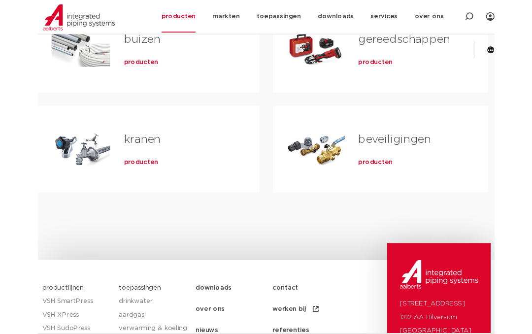
scroll to position [354, 0]
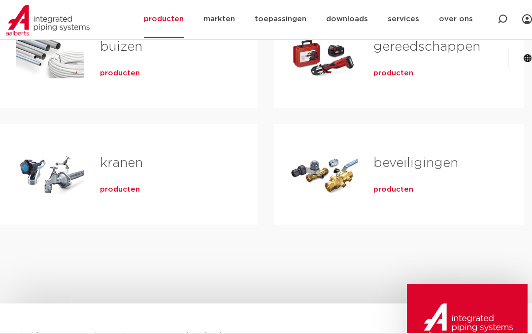
click at [124, 187] on span "producten" at bounding box center [120, 190] width 40 height 10
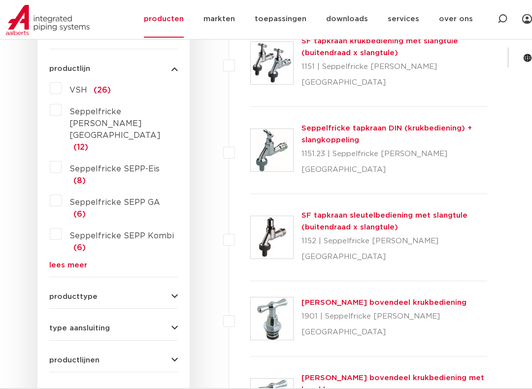
scroll to position [281, 0]
click at [173, 293] on icon "button" at bounding box center [174, 296] width 6 height 7
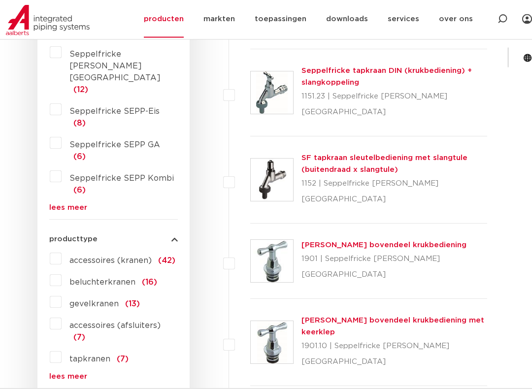
scroll to position [338, 0]
click at [62, 294] on label "gevelkranen (13)" at bounding box center [101, 302] width 78 height 16
click at [0, 0] on input "gevelkranen (13)" at bounding box center [0, 0] width 0 height 0
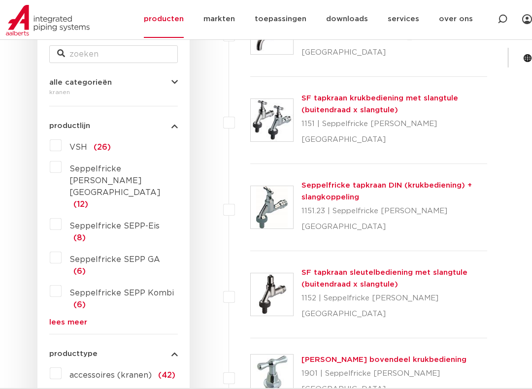
scroll to position [225, 0]
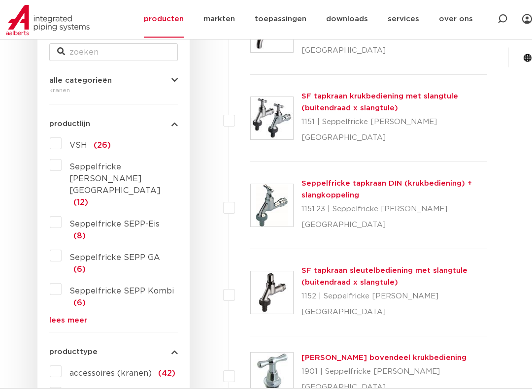
click at [62, 136] on label "VSH (26)" at bounding box center [86, 144] width 49 height 16
click at [0, 0] on input "VSH (26)" at bounding box center [0, 0] width 0 height 0
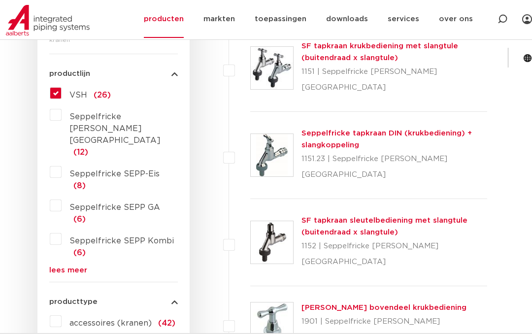
scroll to position [270, 0]
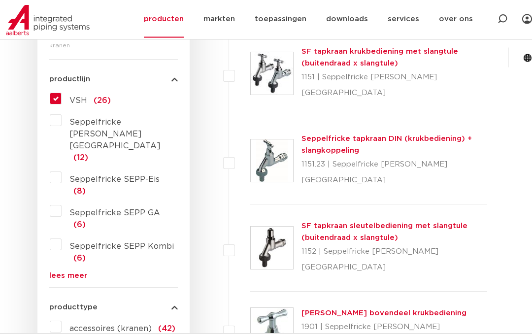
click at [75, 272] on link "lees meer" at bounding box center [113, 275] width 129 height 7
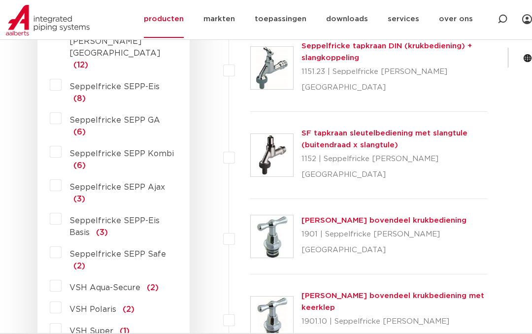
scroll to position [362, 0]
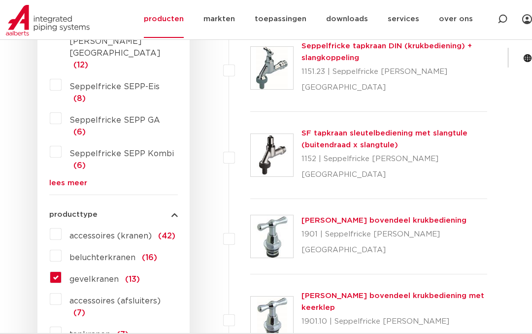
click at [62, 269] on label "gevelkranen (13)" at bounding box center [101, 277] width 78 height 16
click at [0, 0] on input "gevelkranen (13)" at bounding box center [0, 0] width 0 height 0
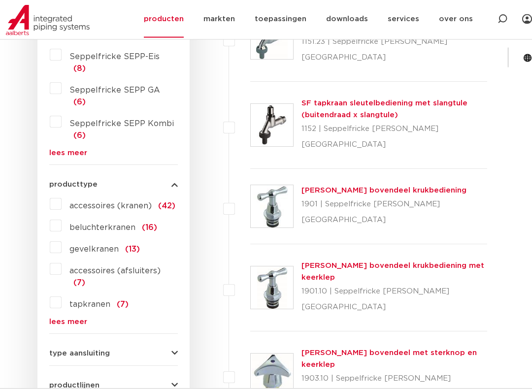
click at [67, 319] on link "lees meer" at bounding box center [113, 322] width 129 height 7
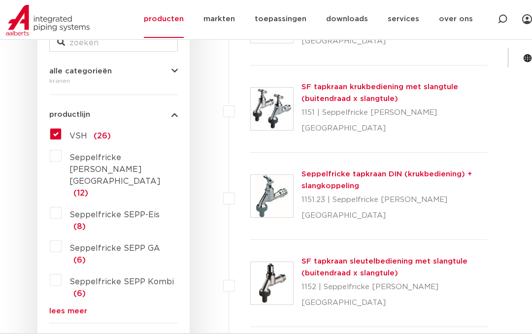
scroll to position [234, 0]
click at [69, 308] on link "lees meer" at bounding box center [113, 311] width 129 height 7
click at [62, 127] on label "VSH (26)" at bounding box center [86, 135] width 49 height 16
click at [0, 0] on input "VSH (26)" at bounding box center [0, 0] width 0 height 0
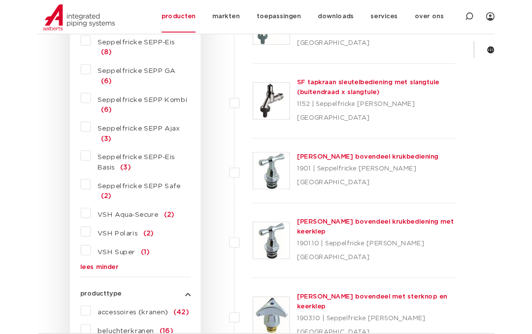
scroll to position [400, 0]
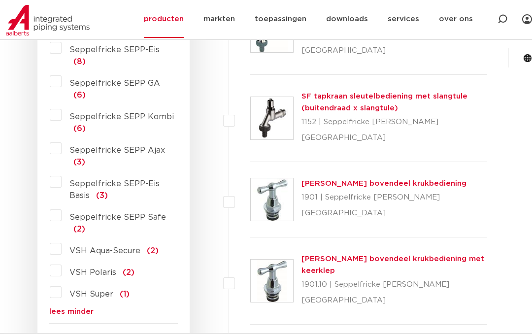
click at [62, 263] on label "VSH Polaris (2)" at bounding box center [98, 271] width 73 height 16
click at [0, 0] on input "VSH Polaris (2)" at bounding box center [0, 0] width 0 height 0
click at [128, 268] on span "(2)" at bounding box center [129, 272] width 12 height 8
click at [0, 0] on input "VSH Polaris (2)" at bounding box center [0, 0] width 0 height 0
click at [129, 268] on span "(2)" at bounding box center [129, 272] width 12 height 8
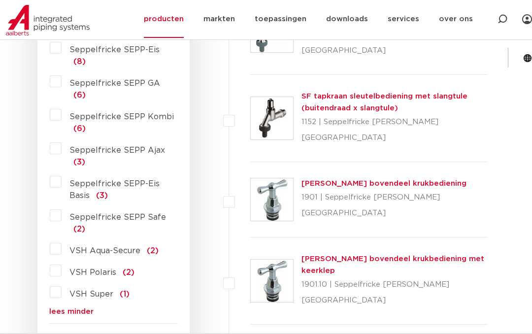
click at [0, 0] on input "VSH Polaris (2)" at bounding box center [0, 0] width 0 height 0
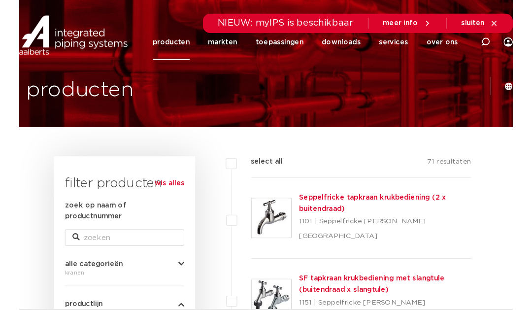
scroll to position [0, 0]
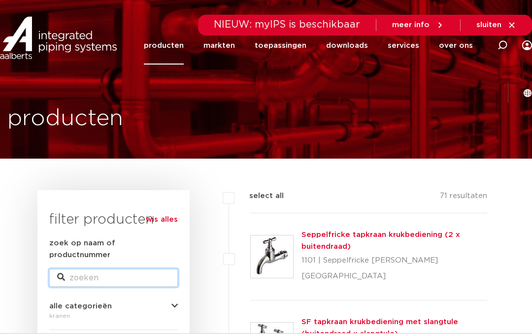
click at [79, 269] on input "zoek op naam of productnummer" at bounding box center [113, 278] width 129 height 18
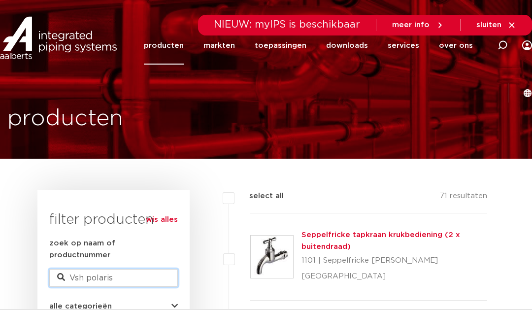
type input "Vsh polaris"
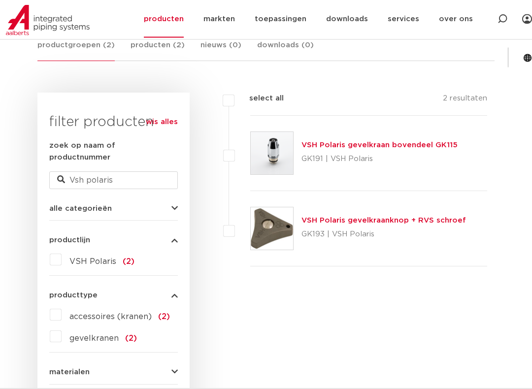
scroll to position [196, 0]
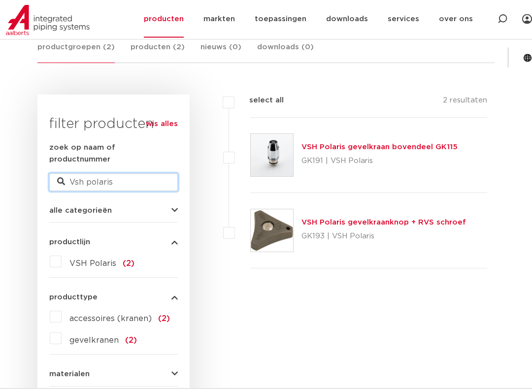
click at [129, 174] on input "Vsh polaris" at bounding box center [113, 183] width 129 height 18
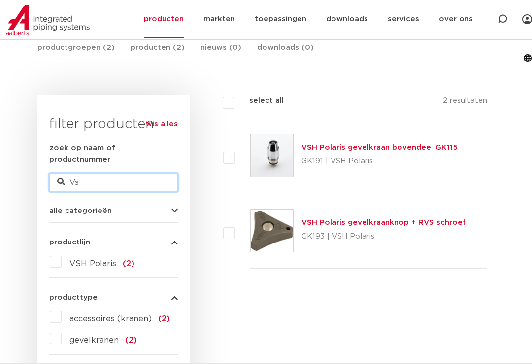
type input "V"
type input "Gevelkraan"
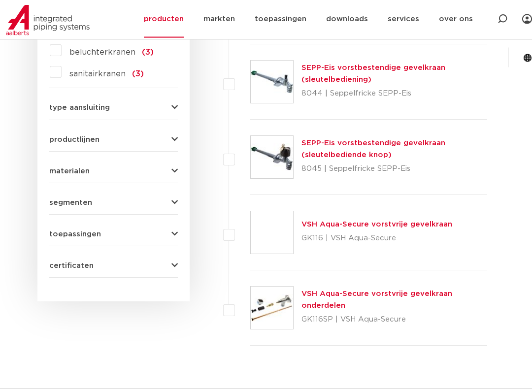
scroll to position [571, 0]
click at [338, 224] on link "VSH Aqua-Secure vorstvrije gevelkraan" at bounding box center [376, 224] width 151 height 7
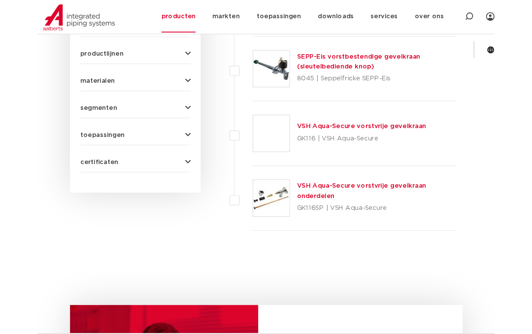
scroll to position [647, 0]
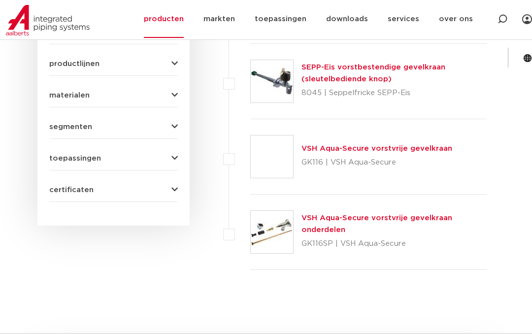
click at [348, 220] on link "VSH Aqua-Secure vorstvrije gevelkraan onderdelen" at bounding box center [376, 223] width 151 height 19
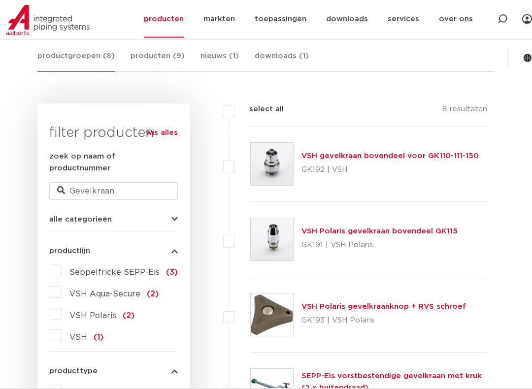
scroll to position [187, 0]
click at [321, 234] on link "VSH Polaris gevelkraan bovendeel GK115" at bounding box center [379, 231] width 156 height 7
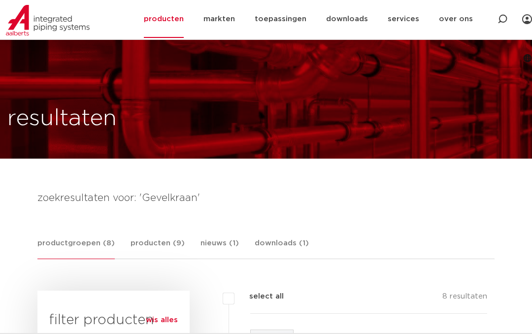
scroll to position [215, 0]
